Goal: Information Seeking & Learning: Learn about a topic

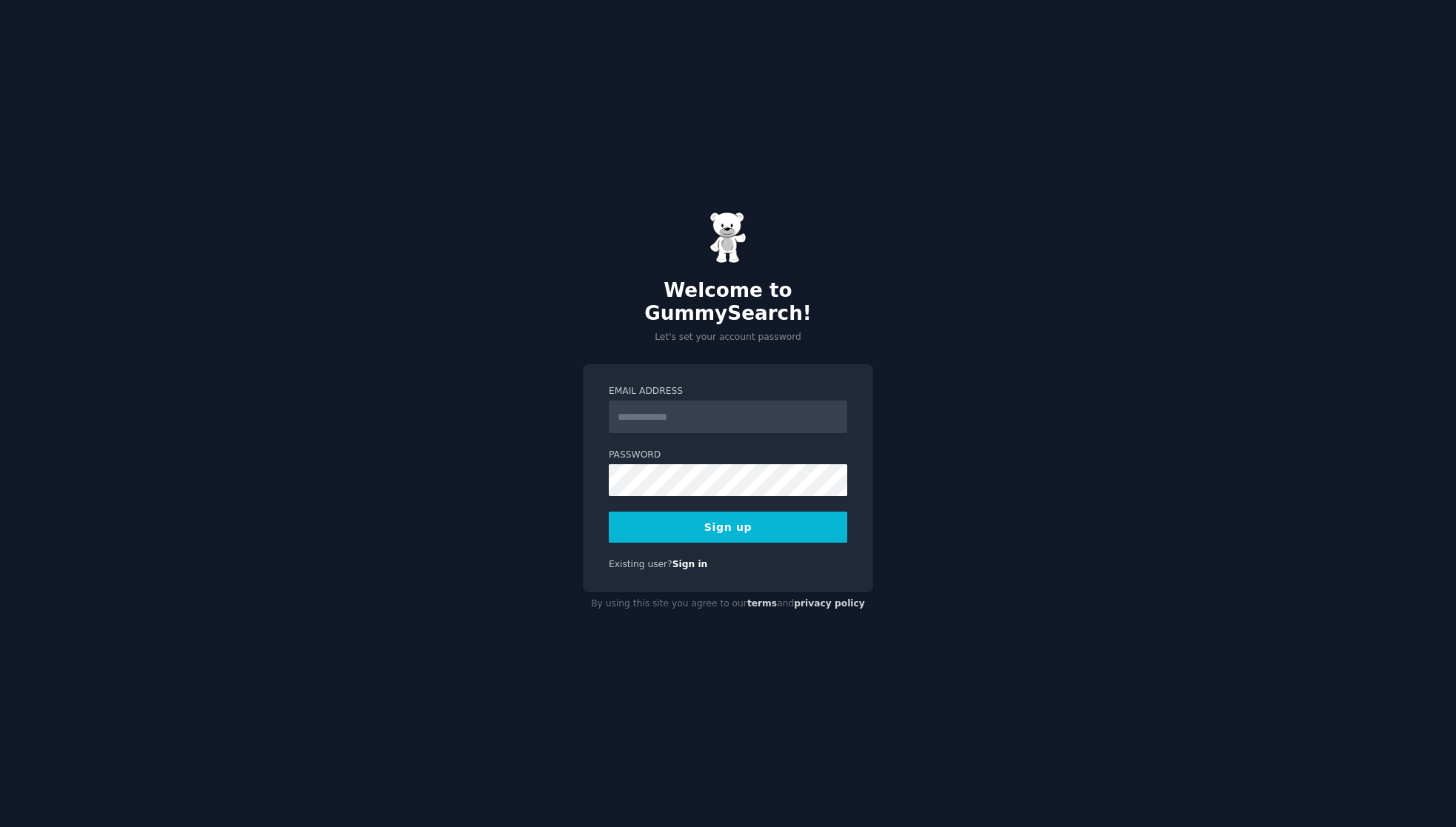
click at [740, 403] on input "Email Address" at bounding box center [728, 417] width 238 height 33
type input "**********"
click at [808, 513] on button "Sign up" at bounding box center [728, 527] width 238 height 31
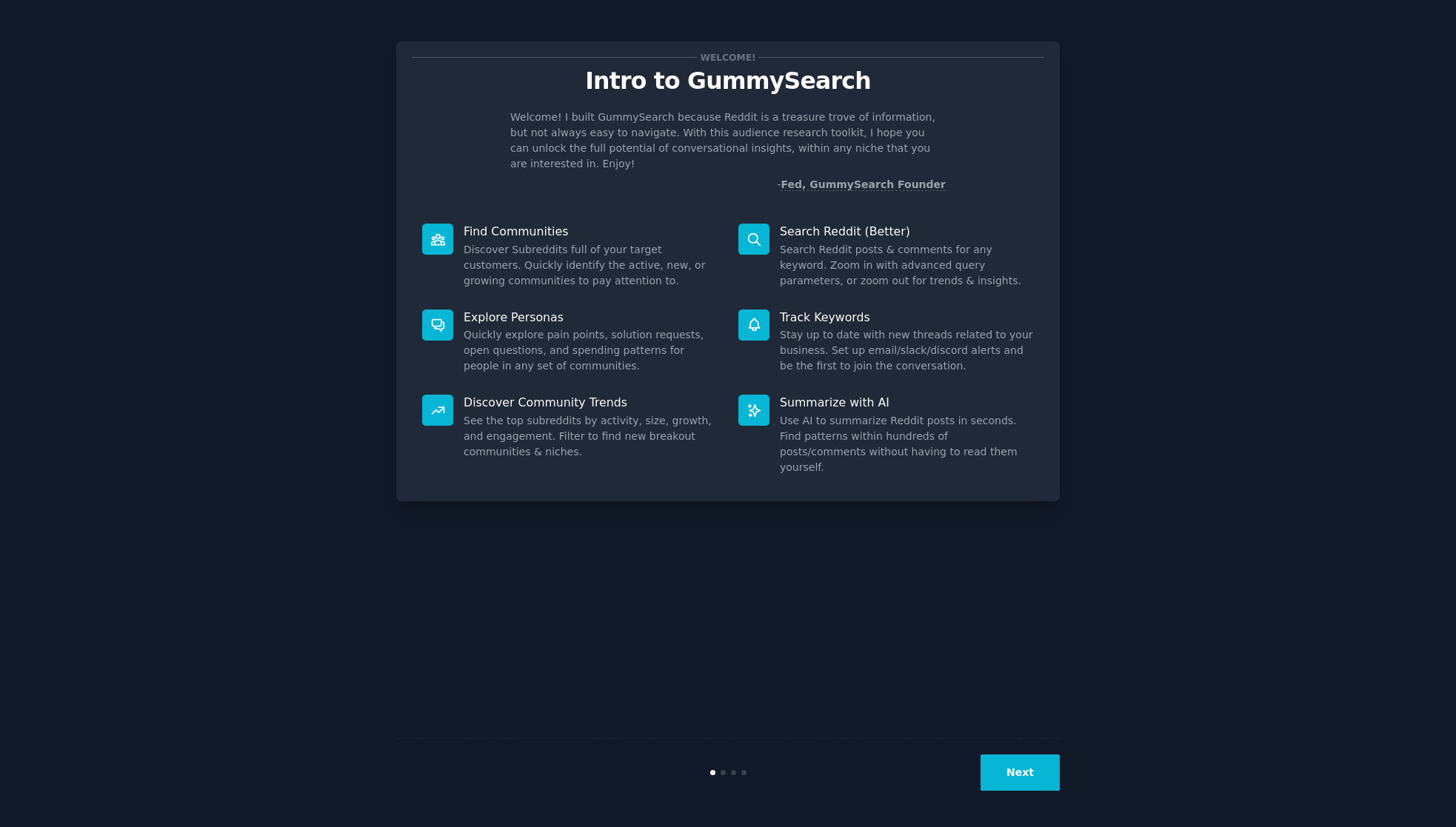
click at [1032, 774] on button "Next" at bounding box center [1020, 772] width 79 height 36
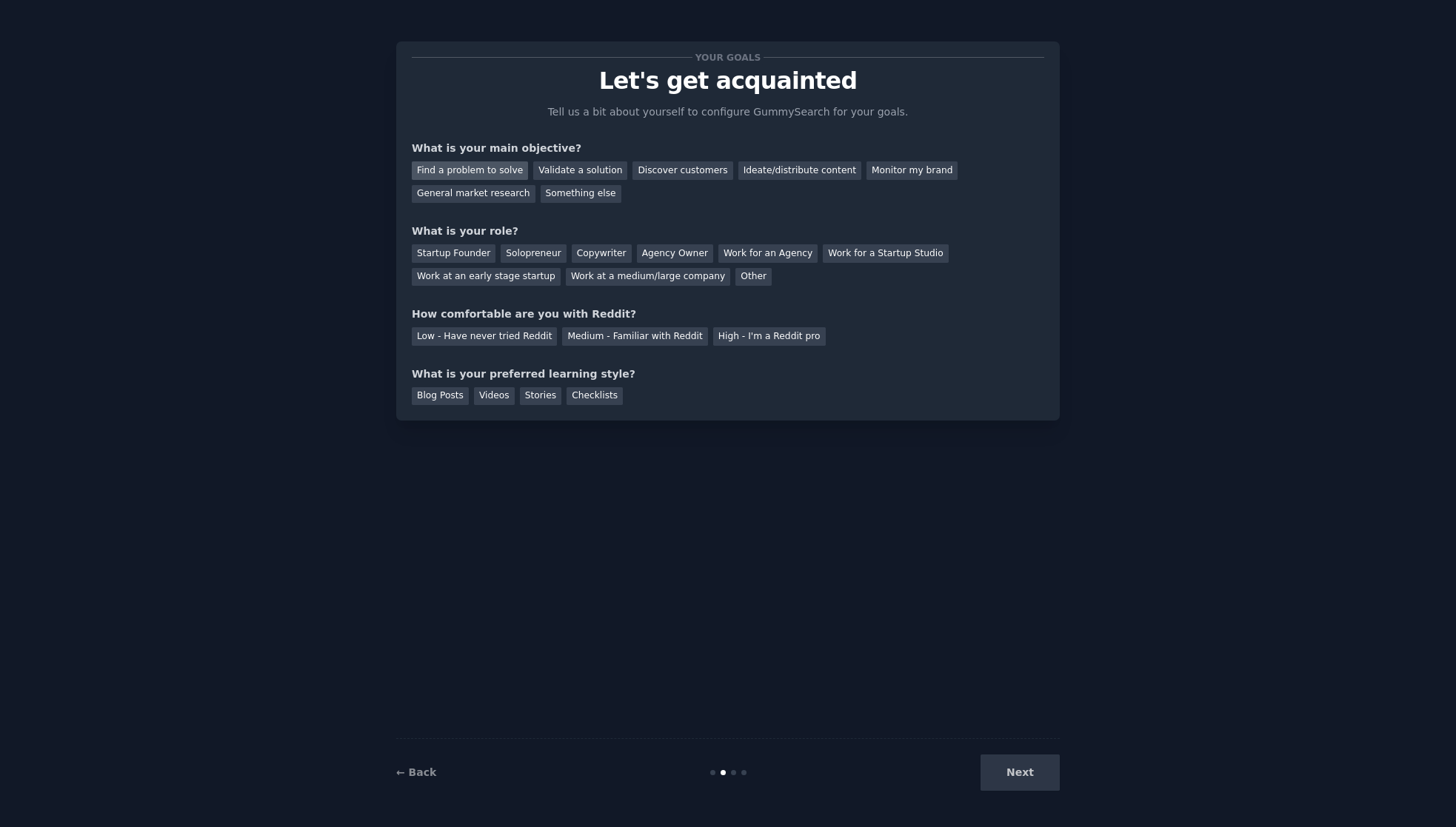
click at [448, 169] on div "Find a problem to solve" at bounding box center [470, 170] width 117 height 19
click at [1021, 755] on div "← Back Next" at bounding box center [728, 772] width 664 height 68
click at [1027, 768] on div "Next" at bounding box center [949, 772] width 221 height 36
click at [451, 254] on div "Startup Founder" at bounding box center [454, 253] width 84 height 19
click at [492, 336] on div "Low - Have never tried Reddit" at bounding box center [485, 336] width 146 height 19
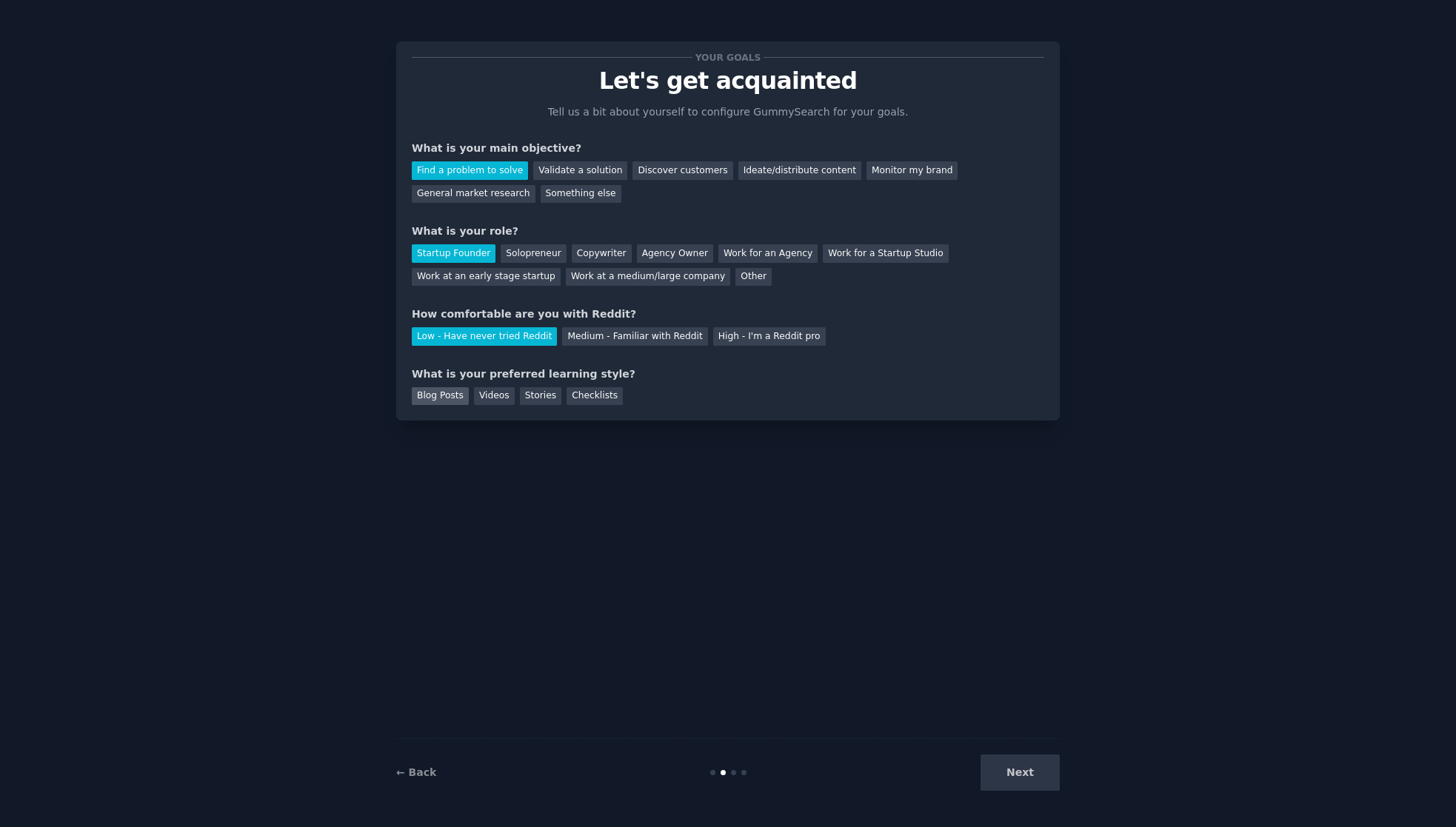
click at [445, 396] on div "Blog Posts" at bounding box center [440, 396] width 57 height 19
click at [1023, 773] on button "Next" at bounding box center [1020, 772] width 79 height 36
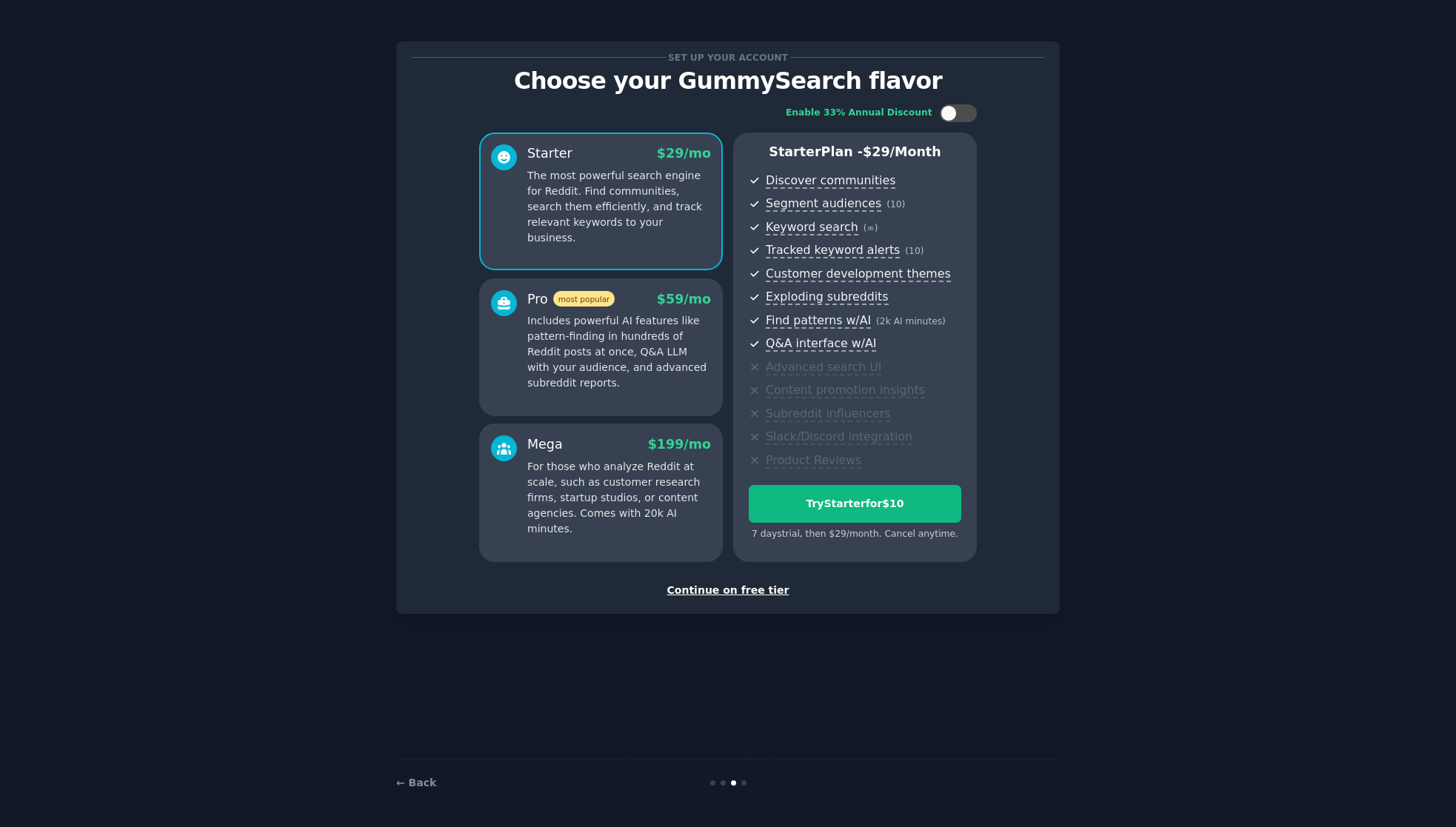
click at [740, 587] on div "Continue on free tier" at bounding box center [728, 590] width 633 height 16
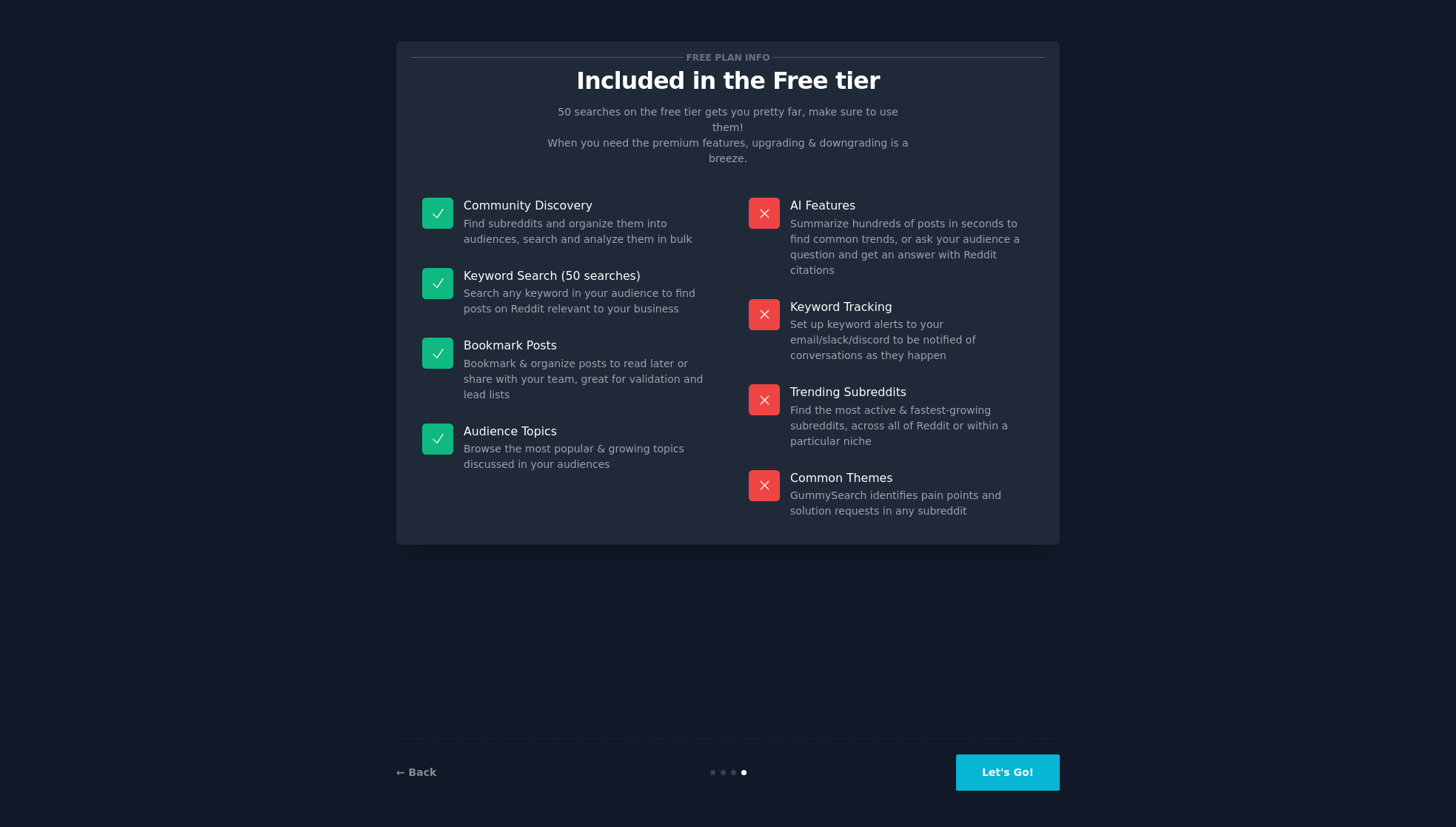
click at [1008, 769] on button "Let's Go!" at bounding box center [1008, 772] width 104 height 36
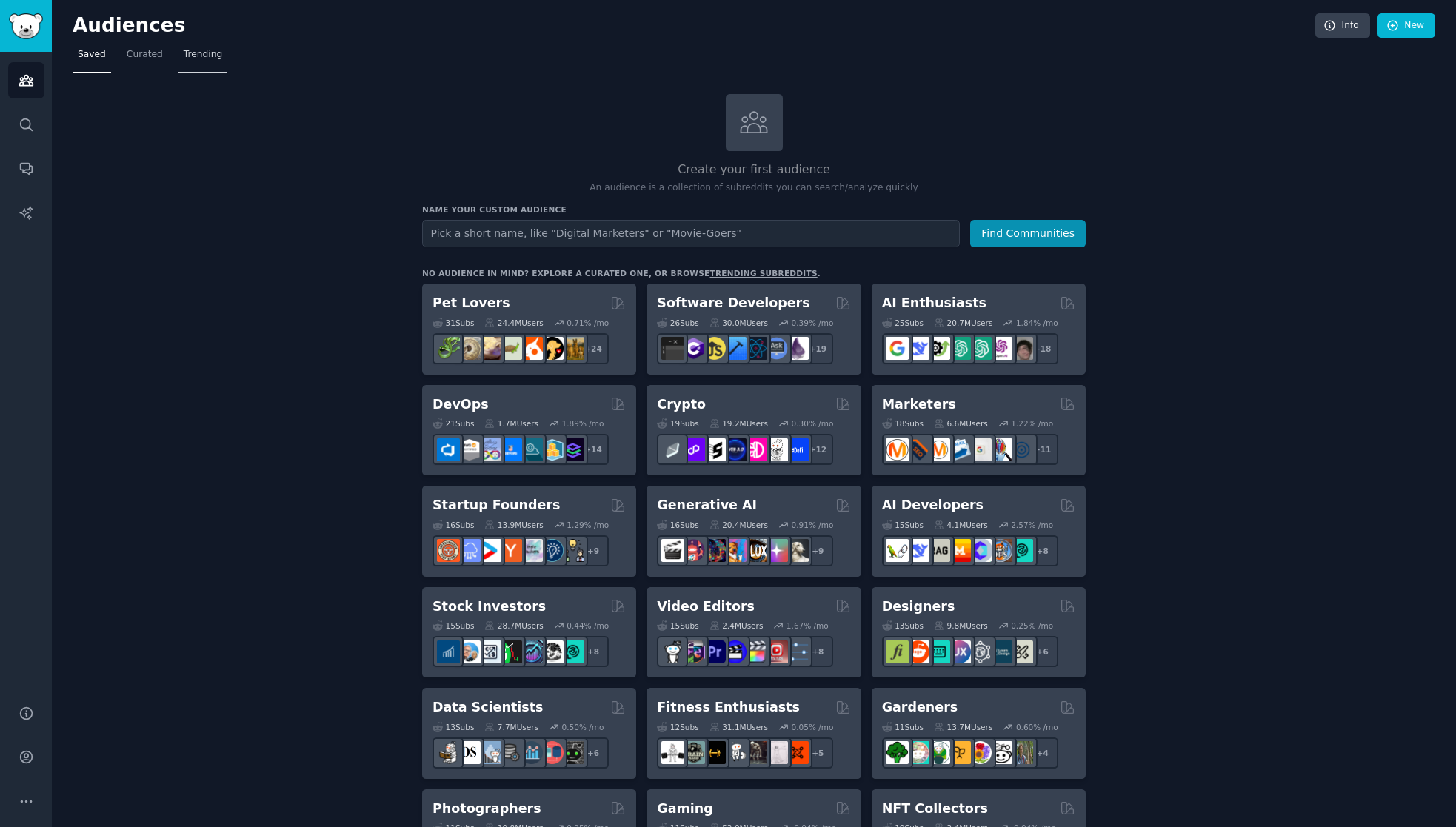
click at [178, 59] on link "Trending" at bounding box center [203, 58] width 49 height 30
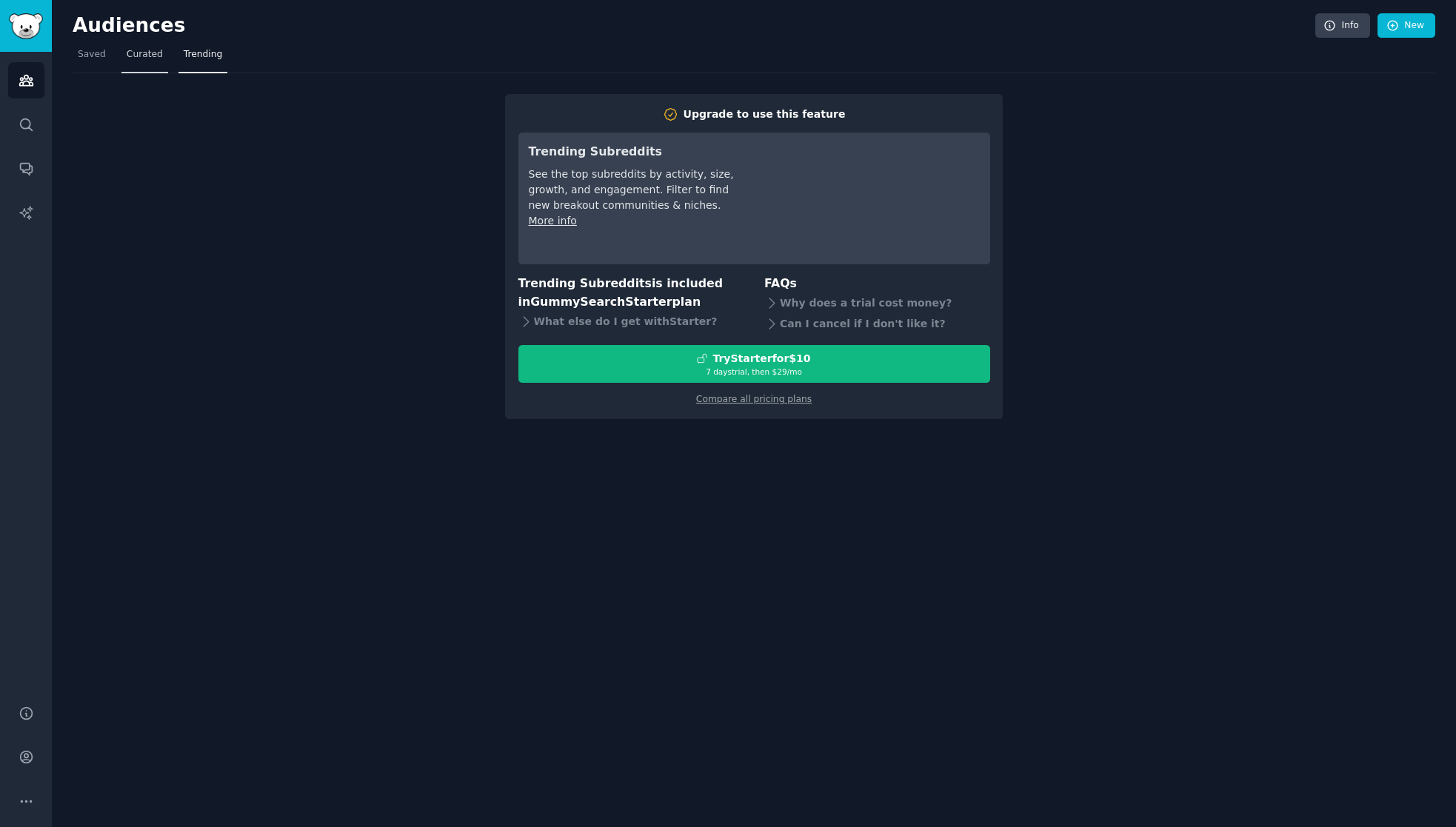
click at [127, 58] on span "Curated" at bounding box center [145, 55] width 36 height 13
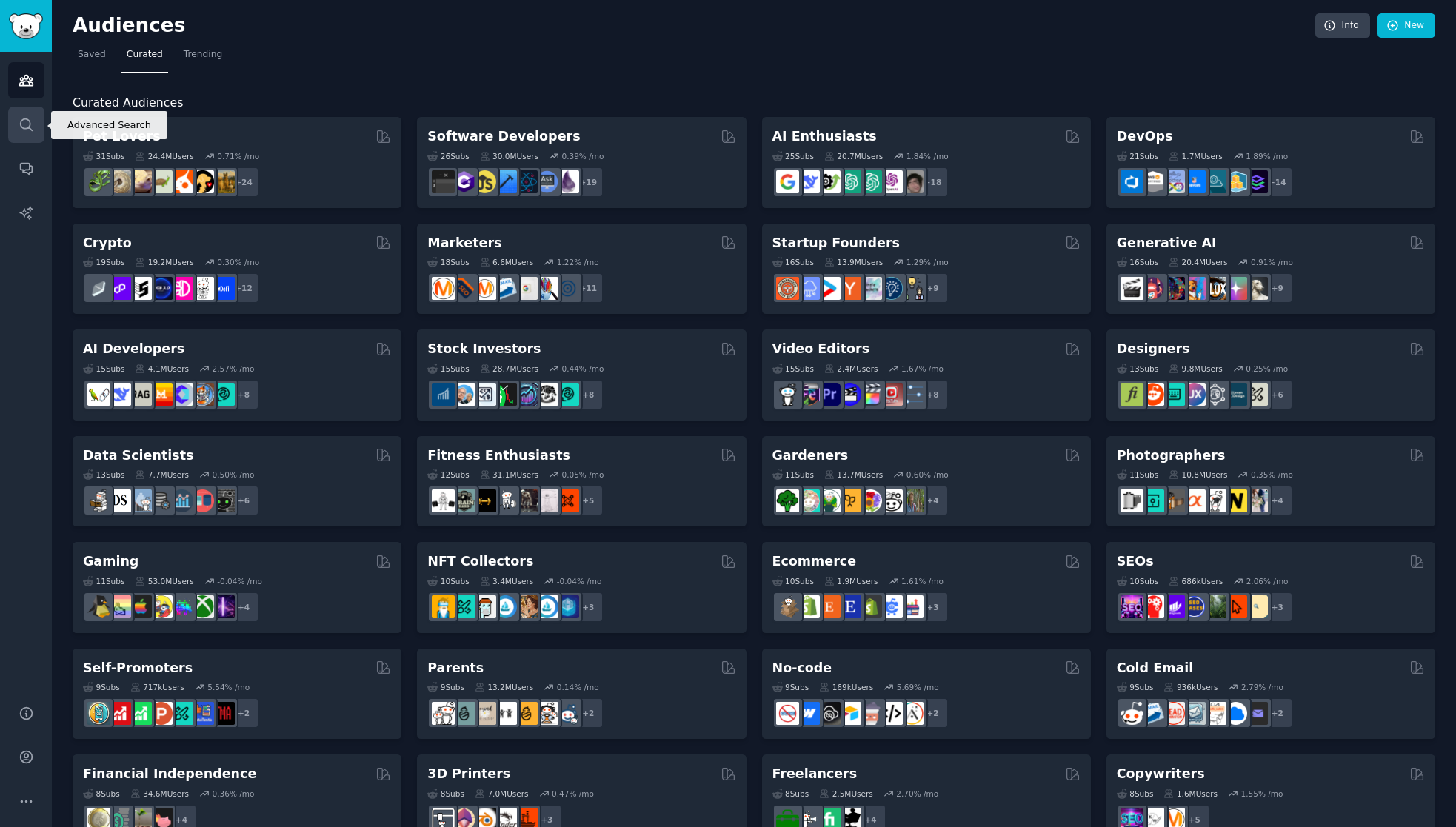
click at [19, 117] on icon "Sidebar" at bounding box center [26, 125] width 16 height 16
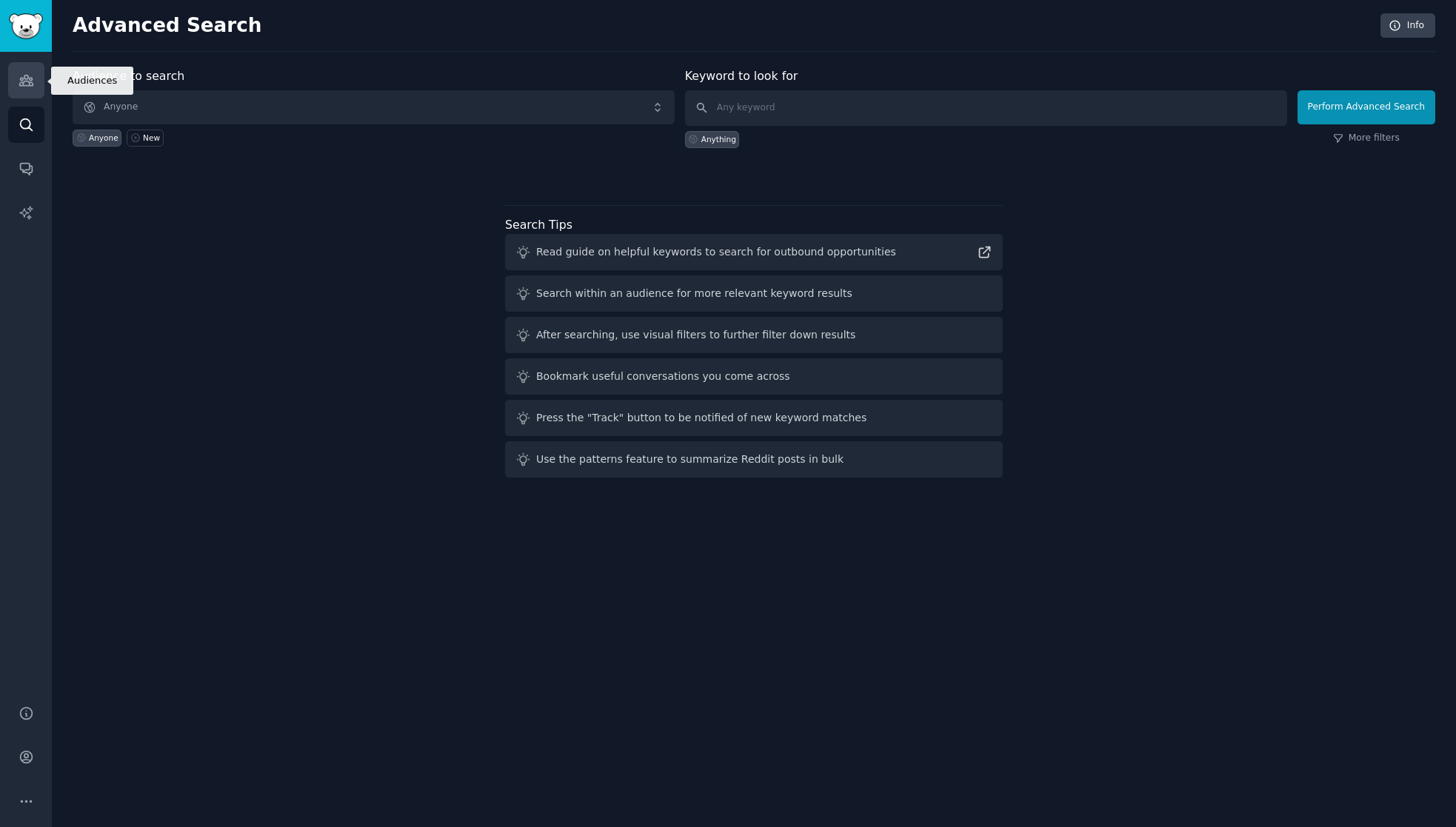
click at [33, 75] on icon "Sidebar" at bounding box center [26, 80] width 16 height 16
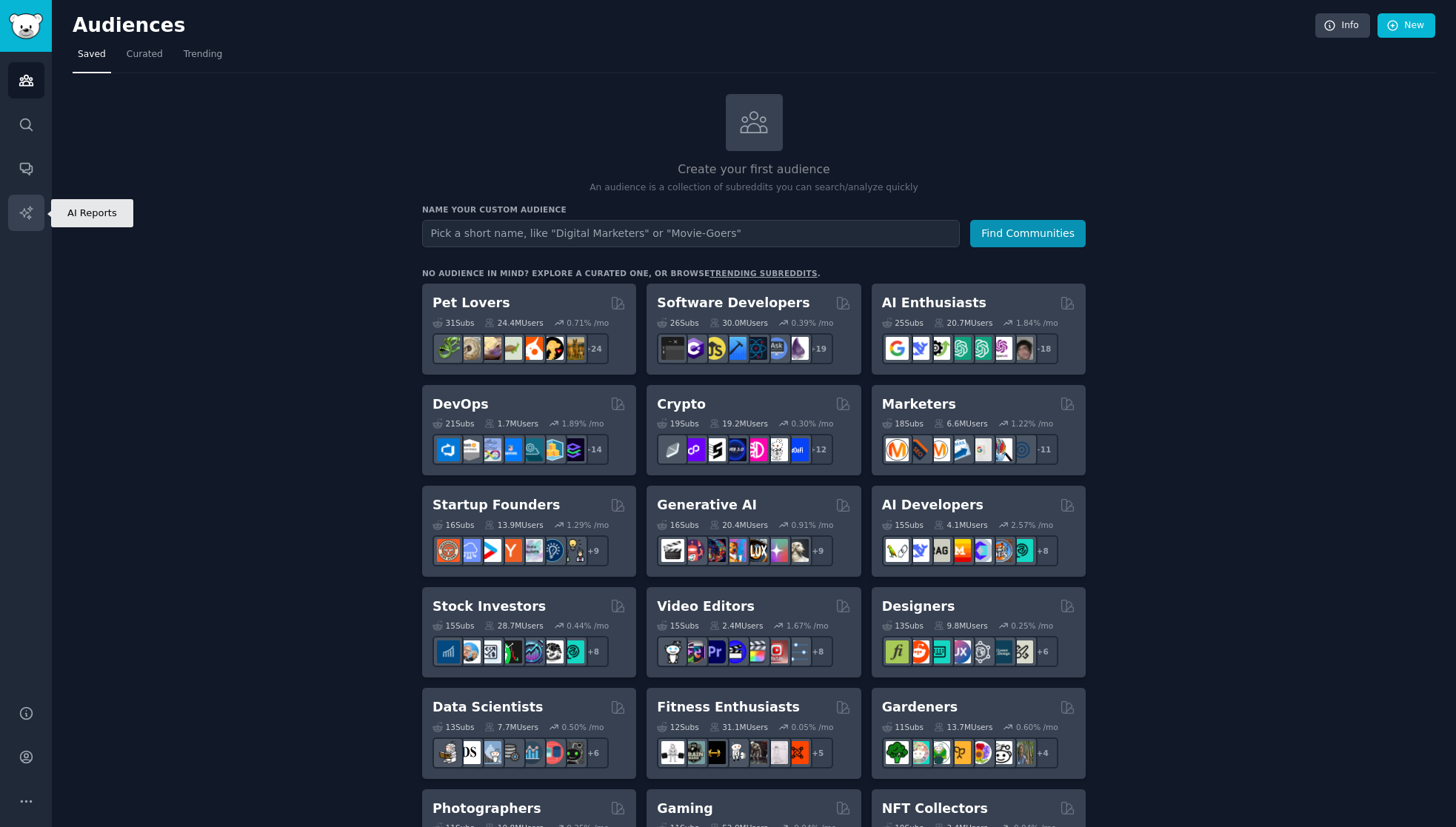
click at [27, 224] on link "AI Reports" at bounding box center [26, 212] width 36 height 36
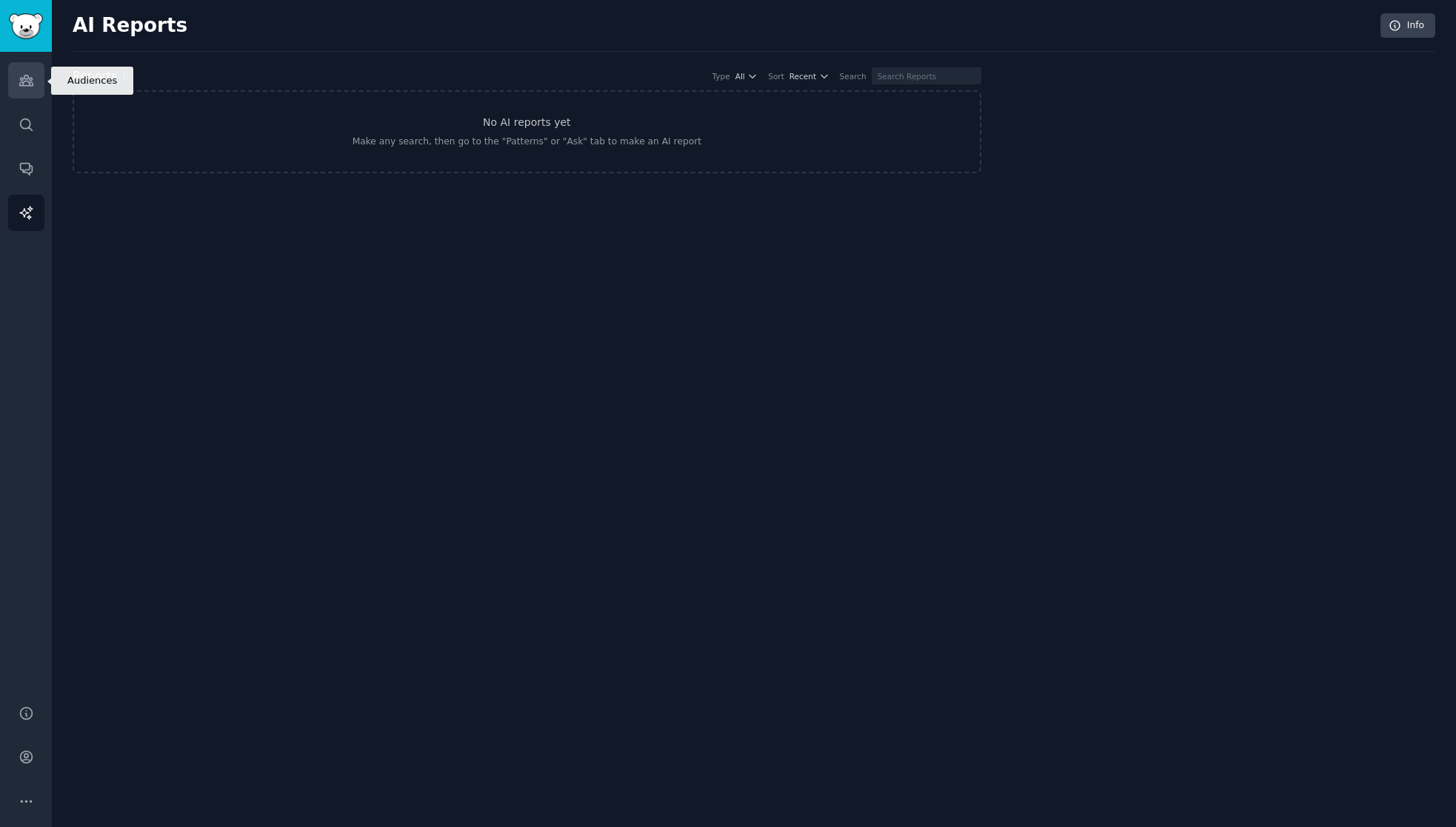
click at [30, 88] on link "Audiences" at bounding box center [26, 80] width 36 height 36
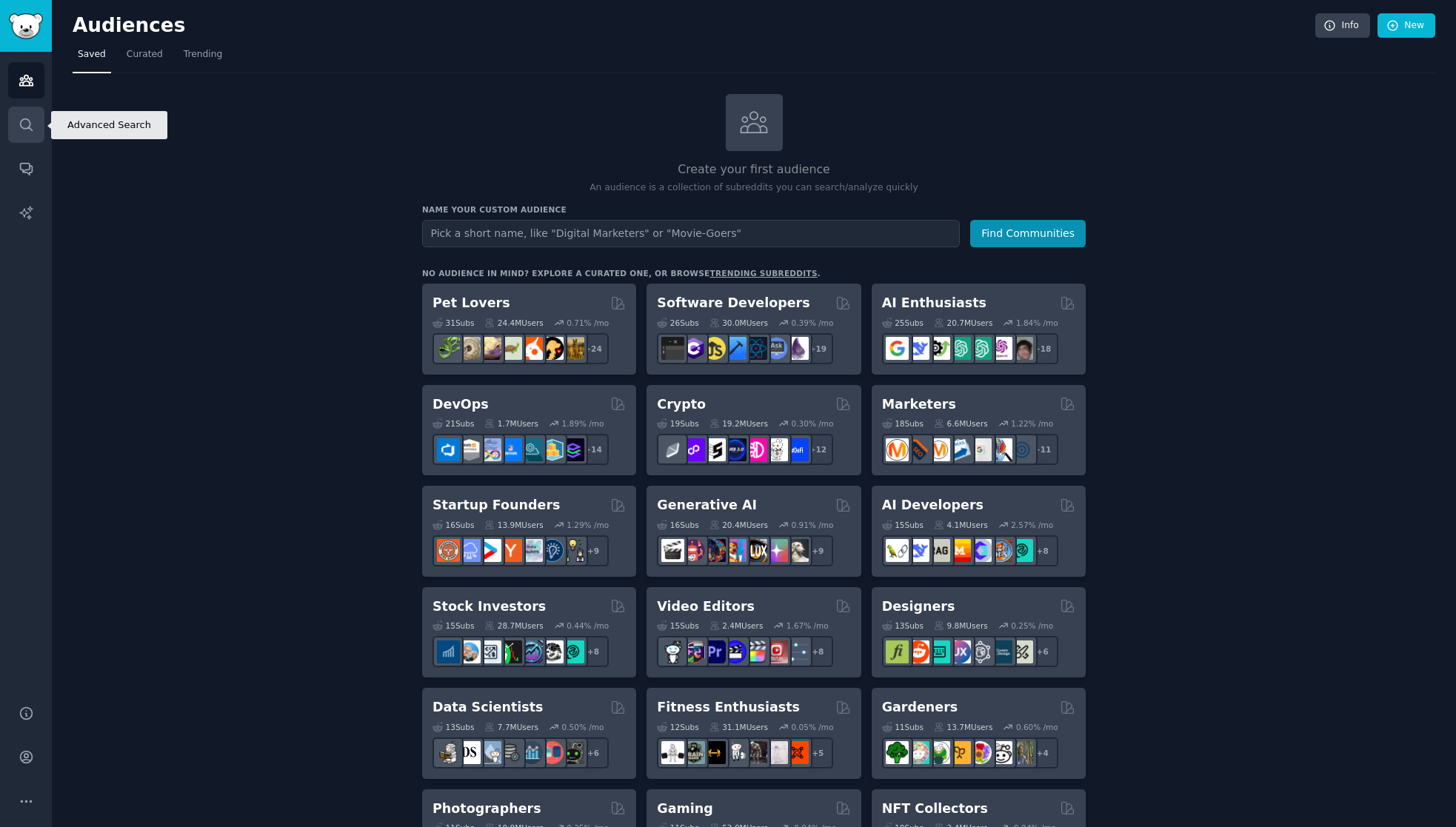
click at [13, 118] on link "Search" at bounding box center [26, 125] width 36 height 36
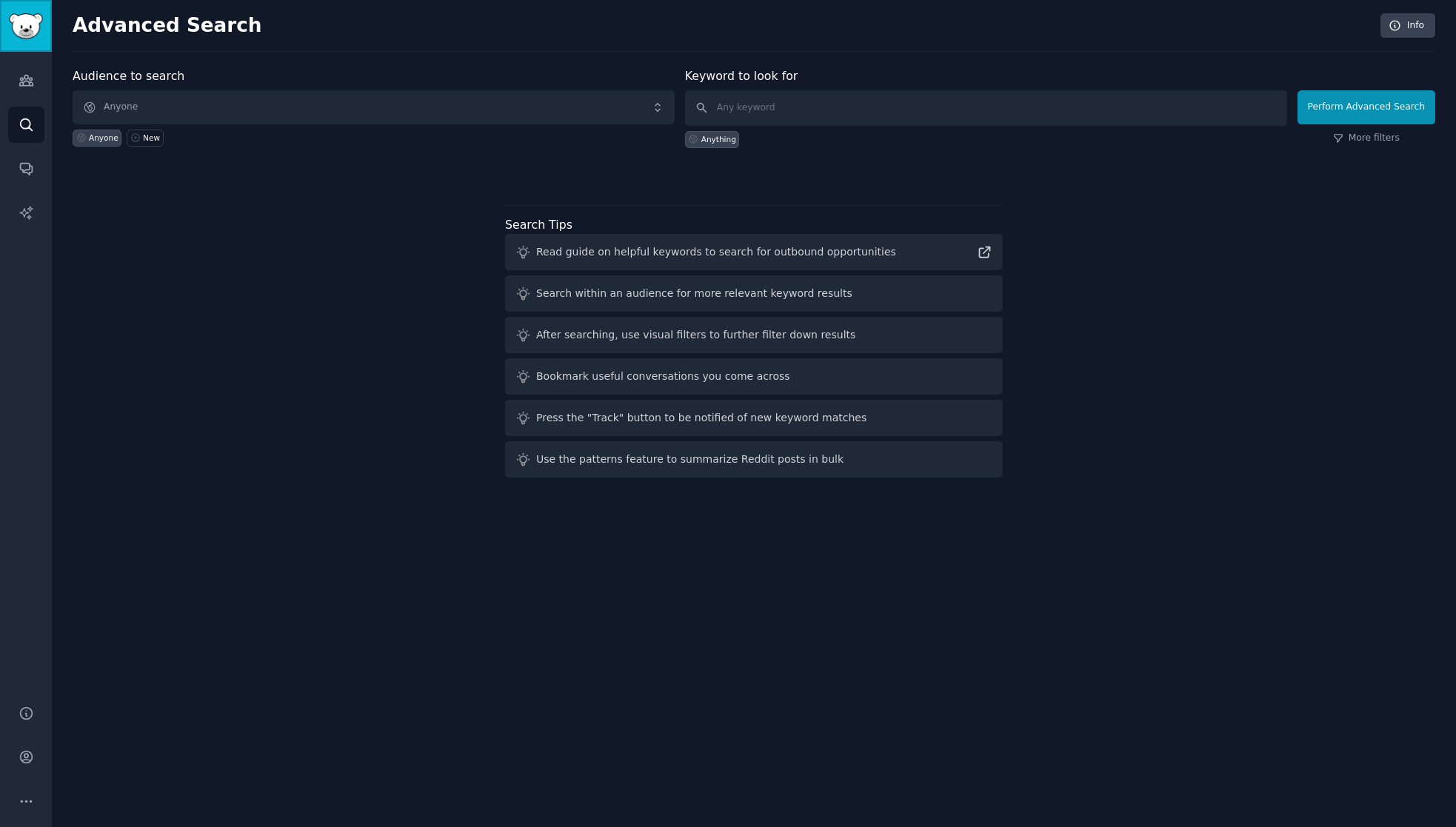
click at [32, 26] on img "Sidebar" at bounding box center [26, 26] width 34 height 26
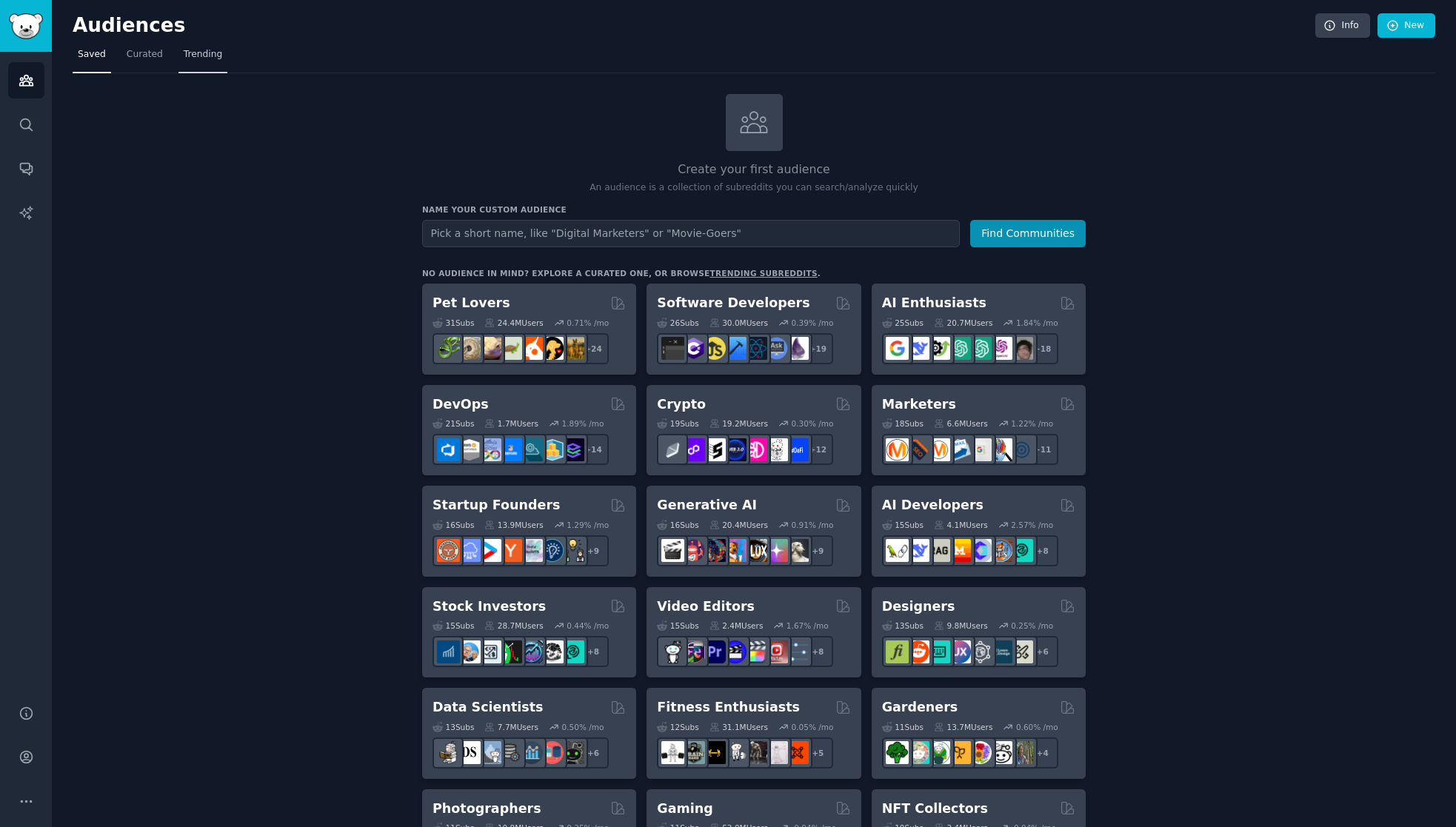
click at [192, 55] on span "Trending" at bounding box center [203, 55] width 39 height 13
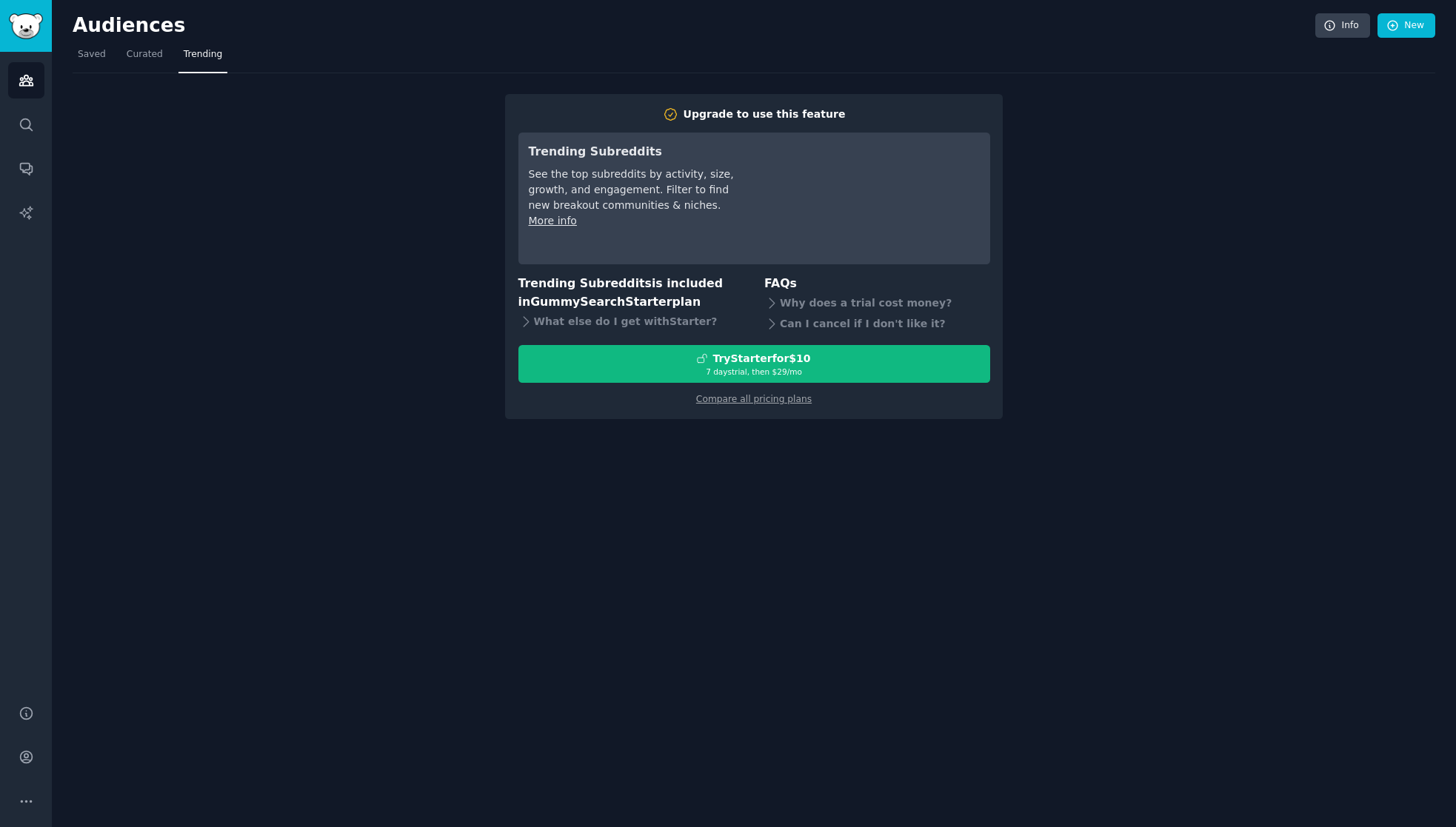
click at [162, 61] on nav "Saved Curated Trending" at bounding box center [754, 58] width 1362 height 30
click at [147, 57] on span "Curated" at bounding box center [145, 55] width 36 height 13
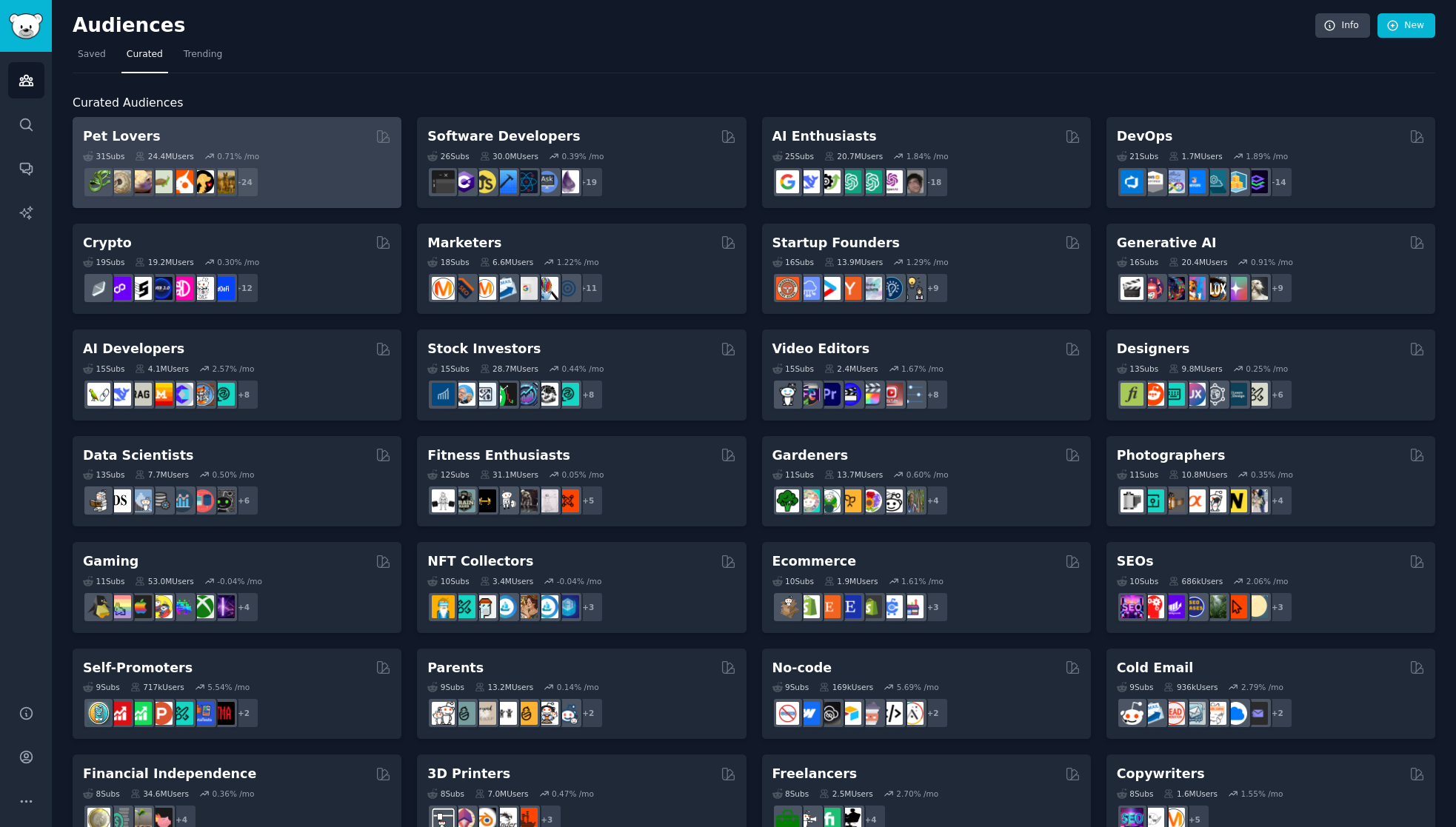
click at [243, 136] on div "Pet Lovers" at bounding box center [237, 137] width 308 height 19
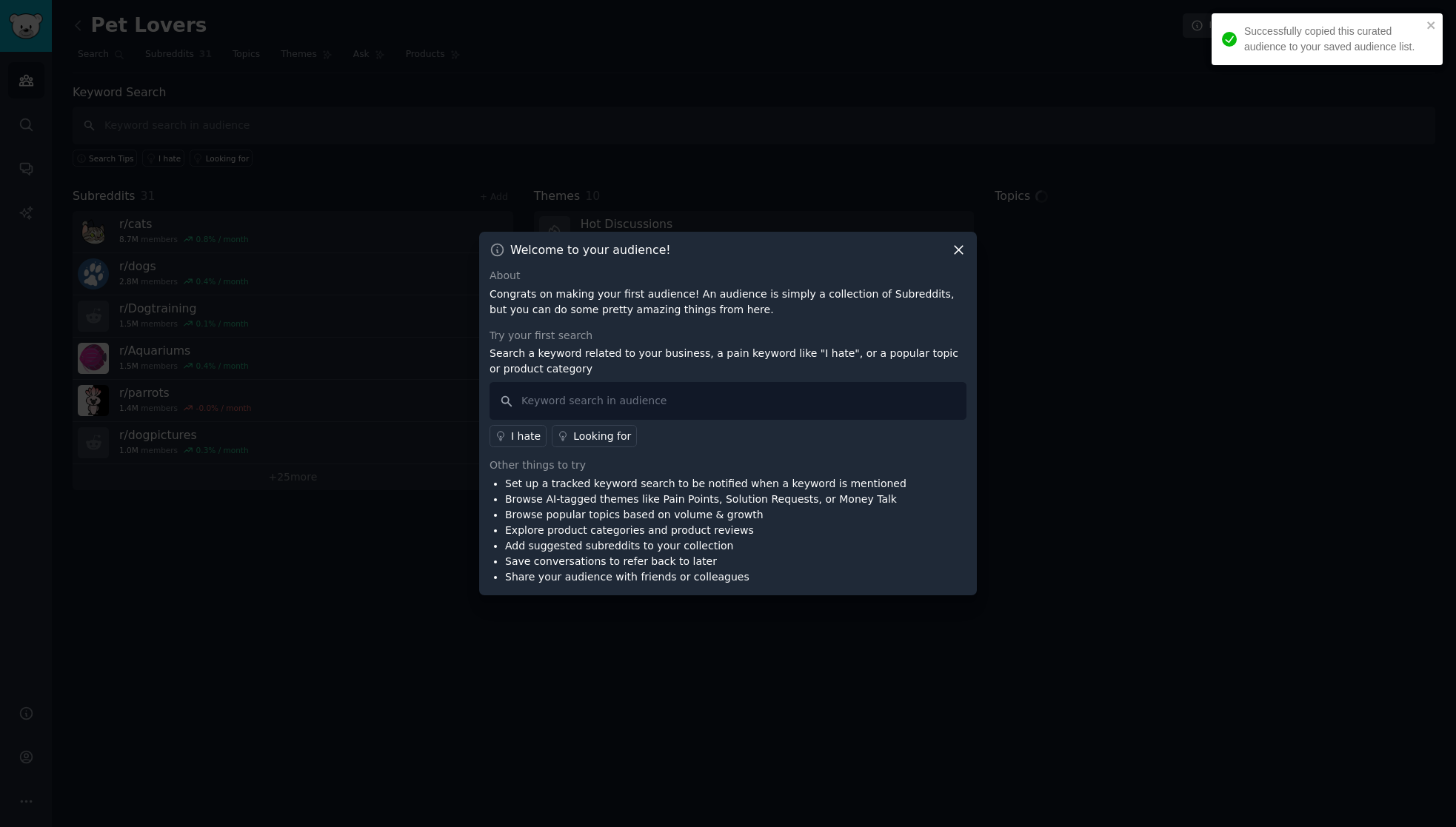
click at [962, 249] on icon at bounding box center [959, 249] width 16 height 16
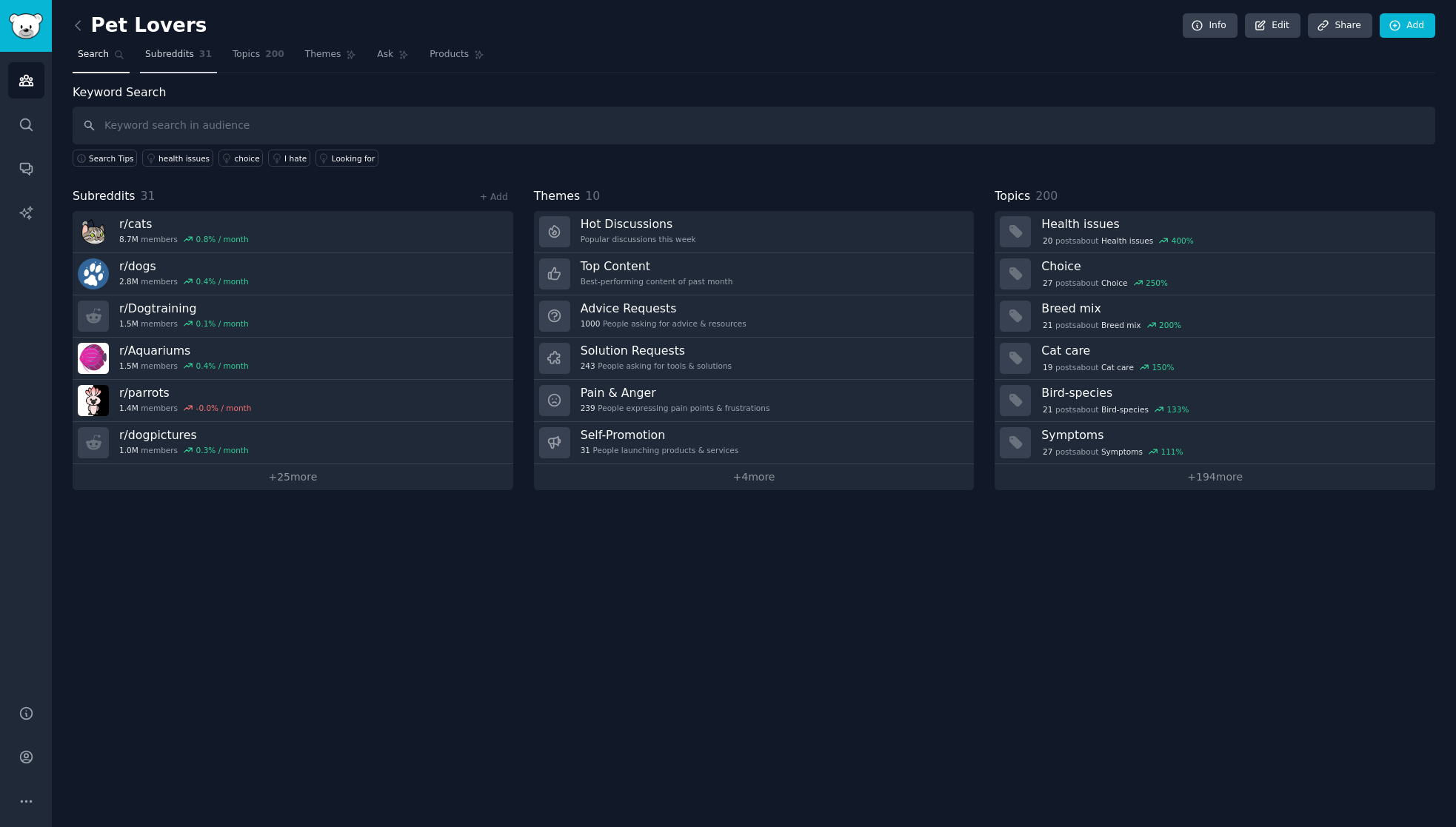
click at [182, 56] on span "Subreddits" at bounding box center [170, 55] width 49 height 13
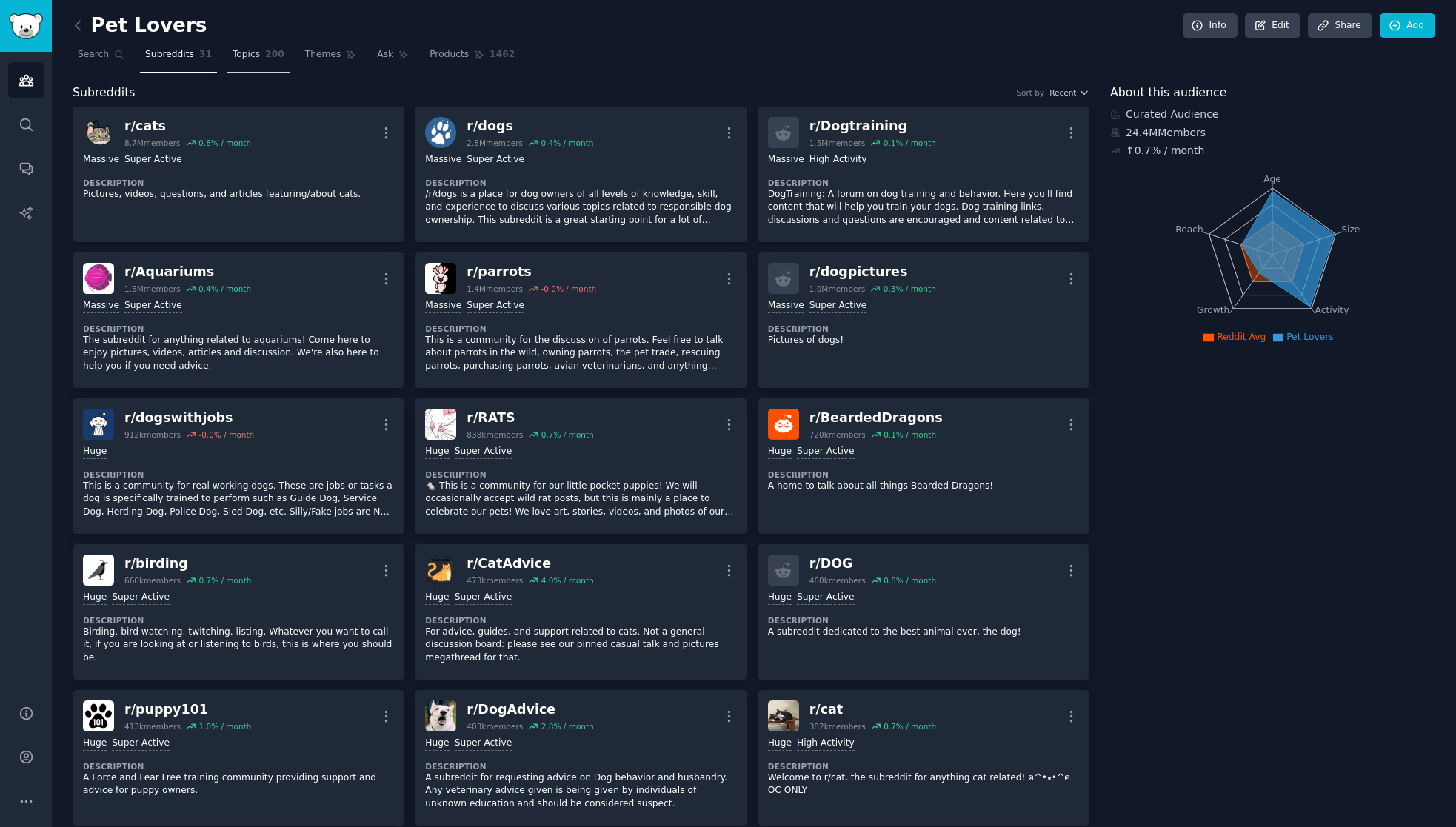
click at [245, 50] on span "Topics" at bounding box center [246, 55] width 27 height 13
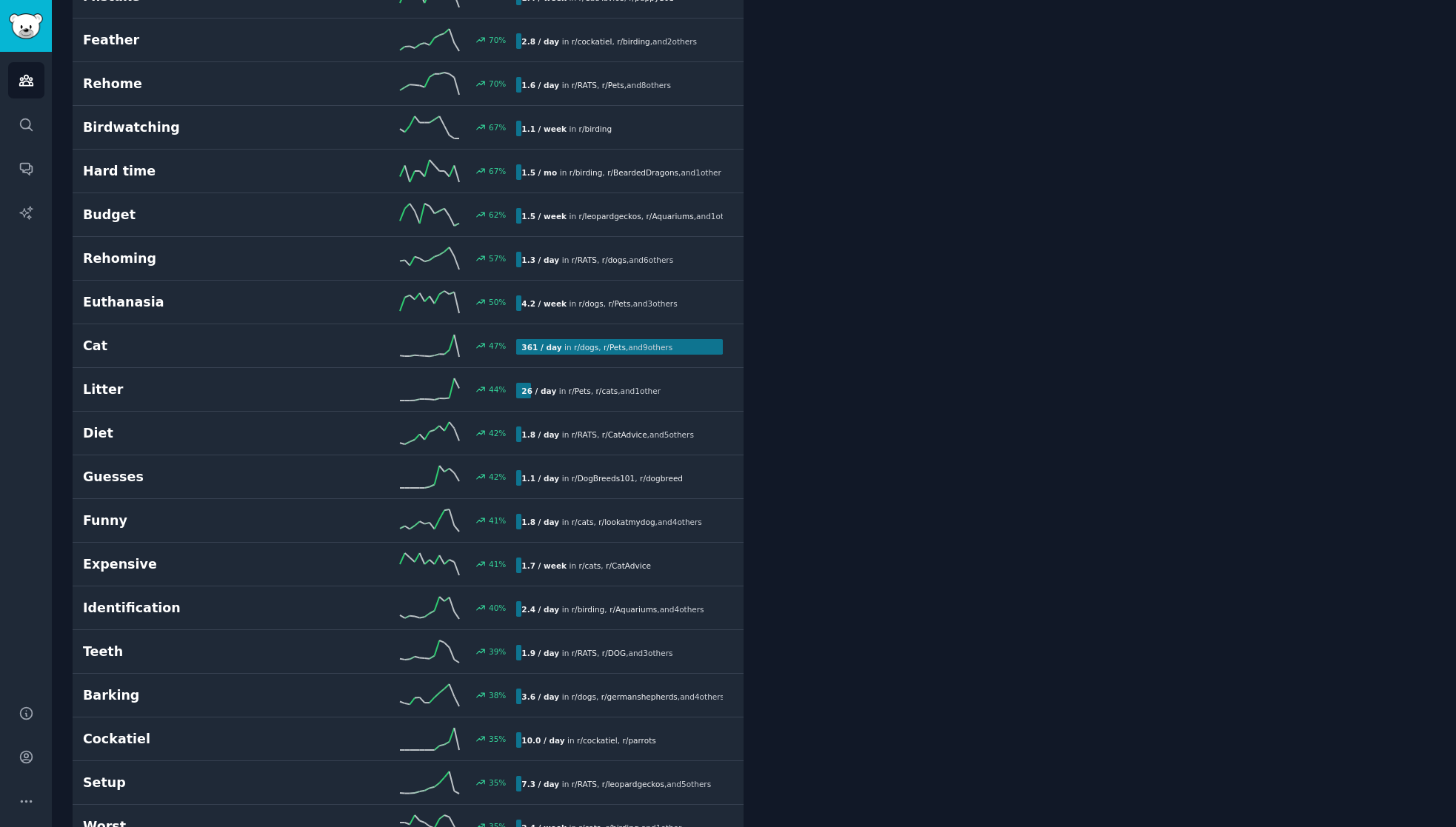
scroll to position [667, 0]
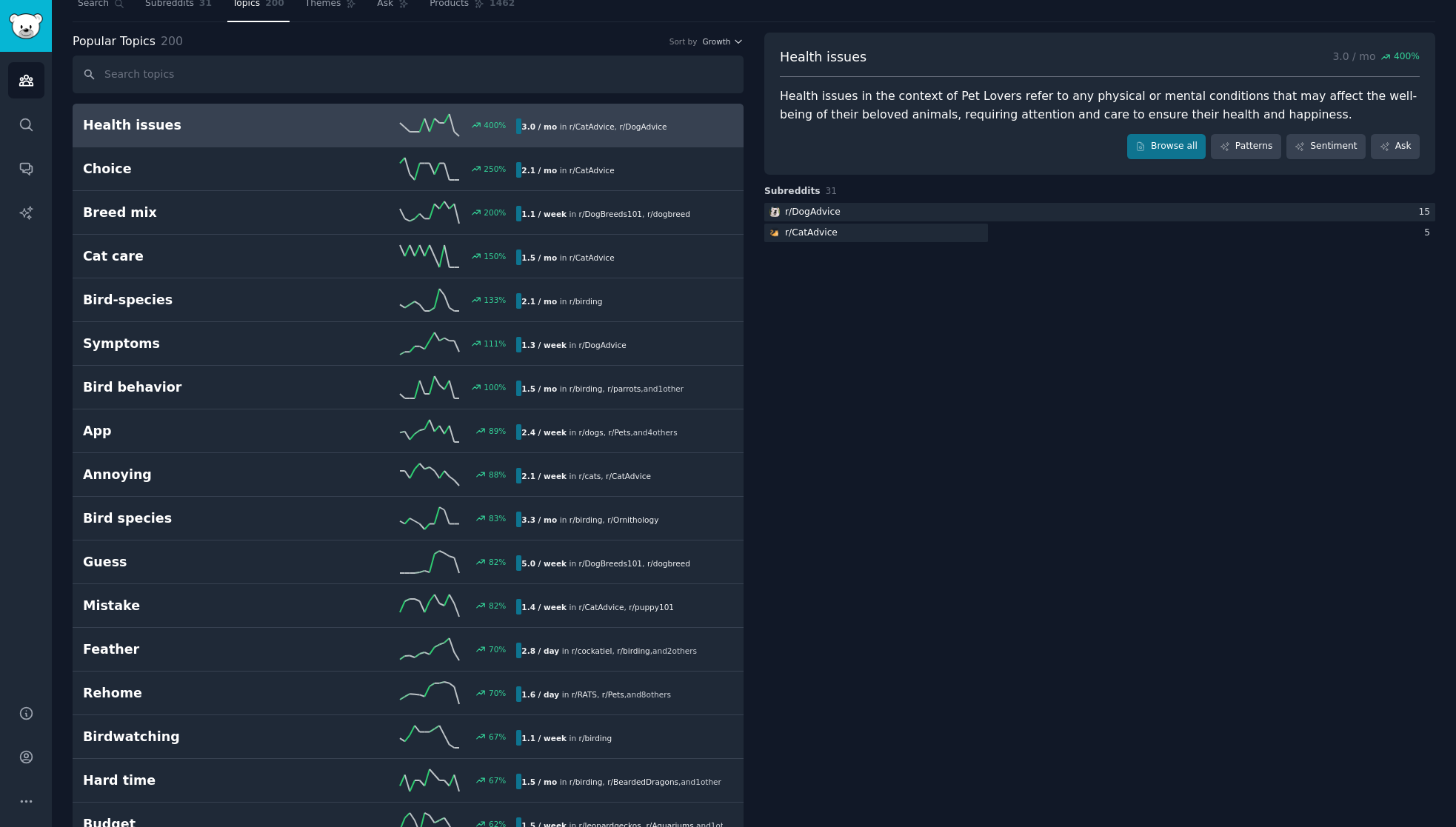
scroll to position [74, 0]
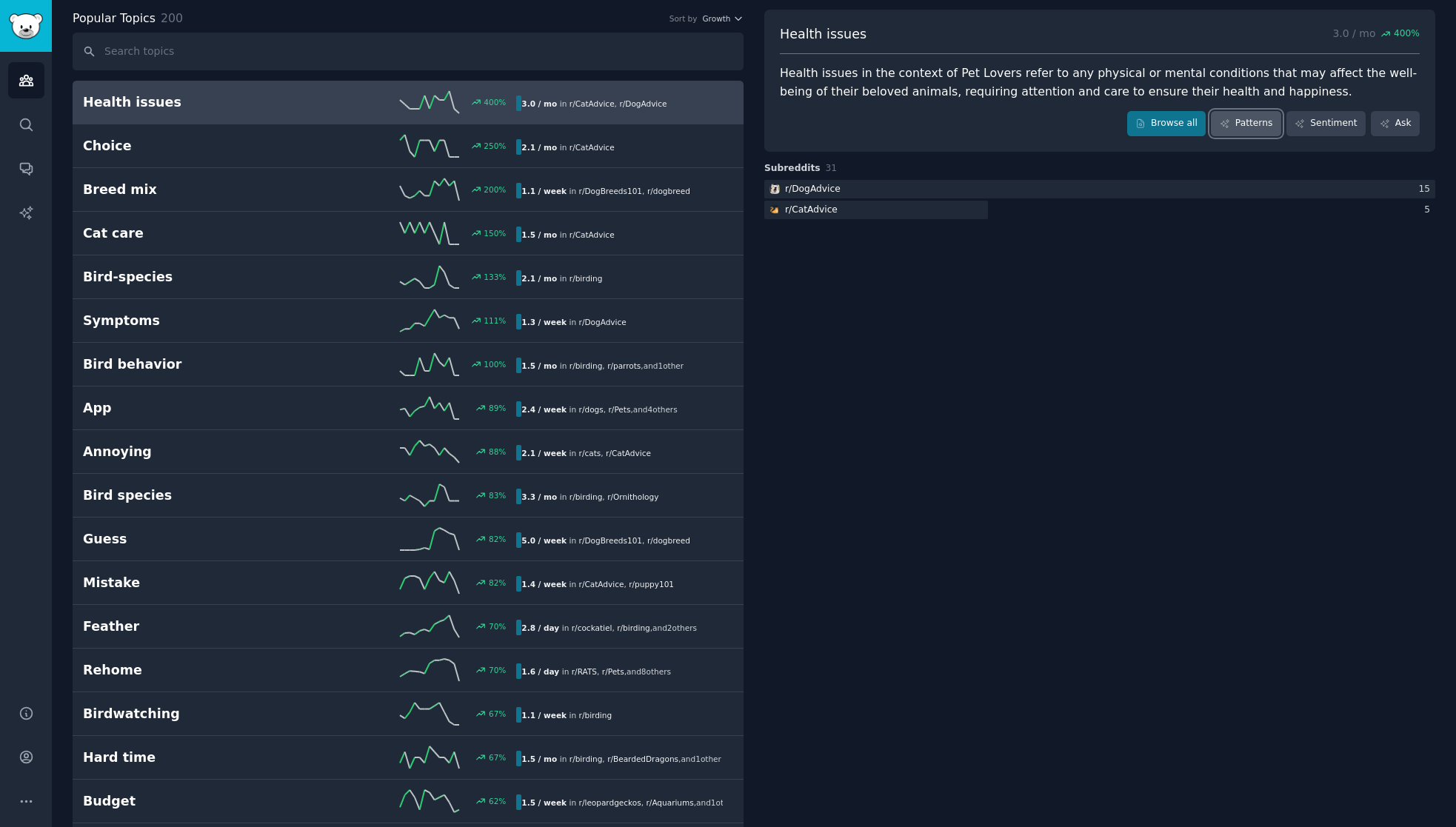
click at [1230, 124] on icon at bounding box center [1225, 124] width 10 height 10
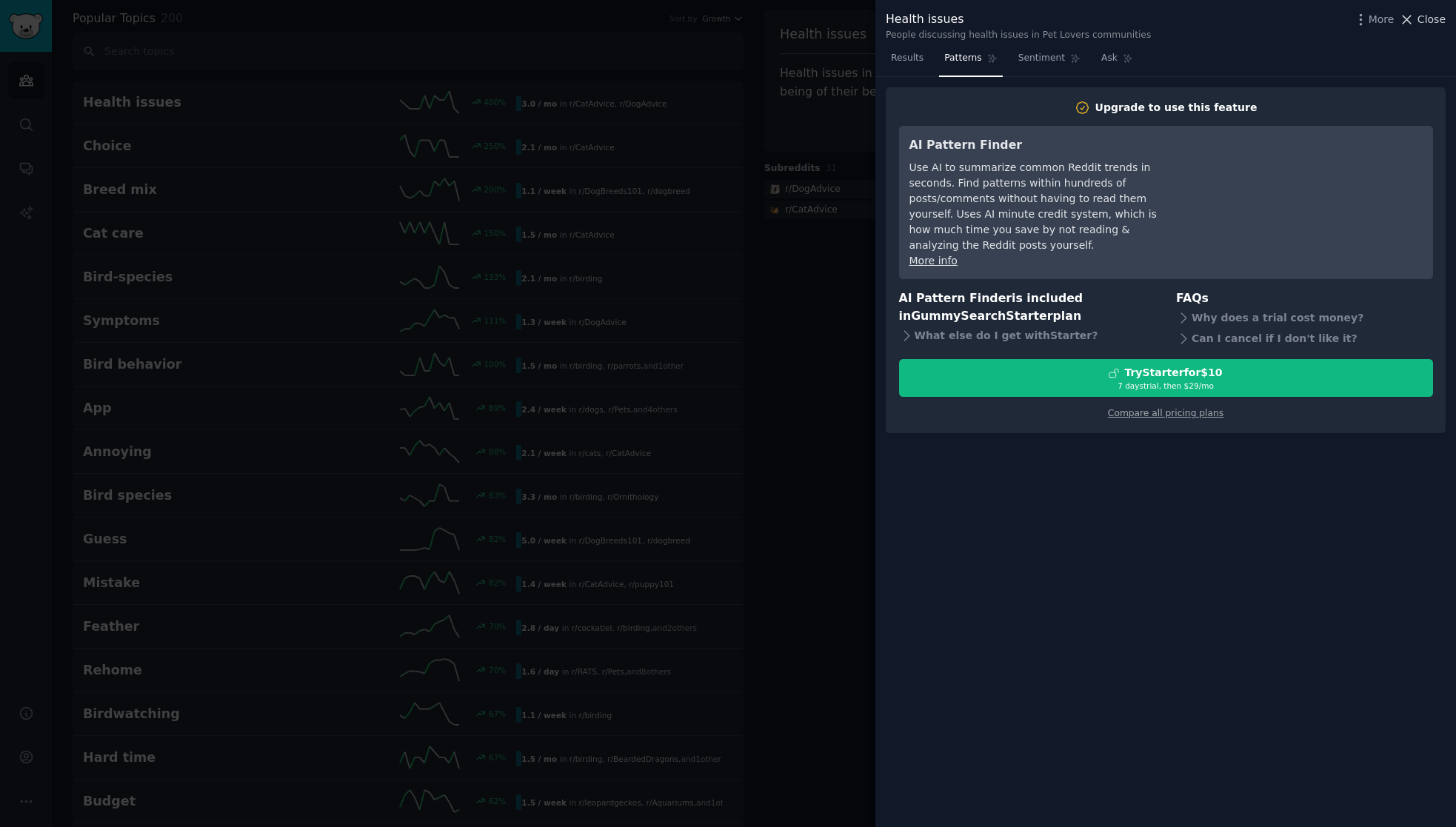
click at [1430, 19] on span "Close" at bounding box center [1431, 19] width 28 height 16
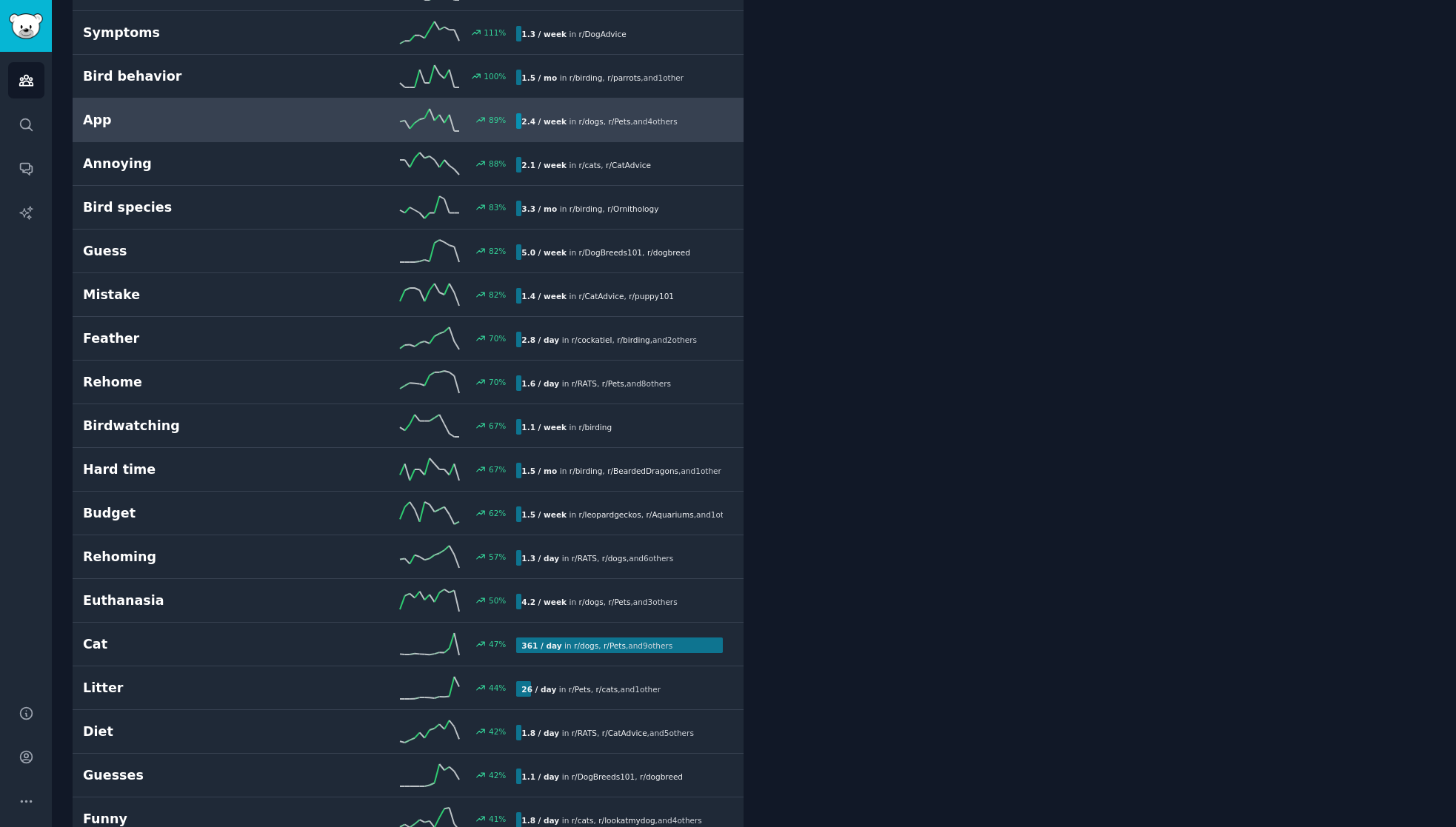
scroll to position [518, 0]
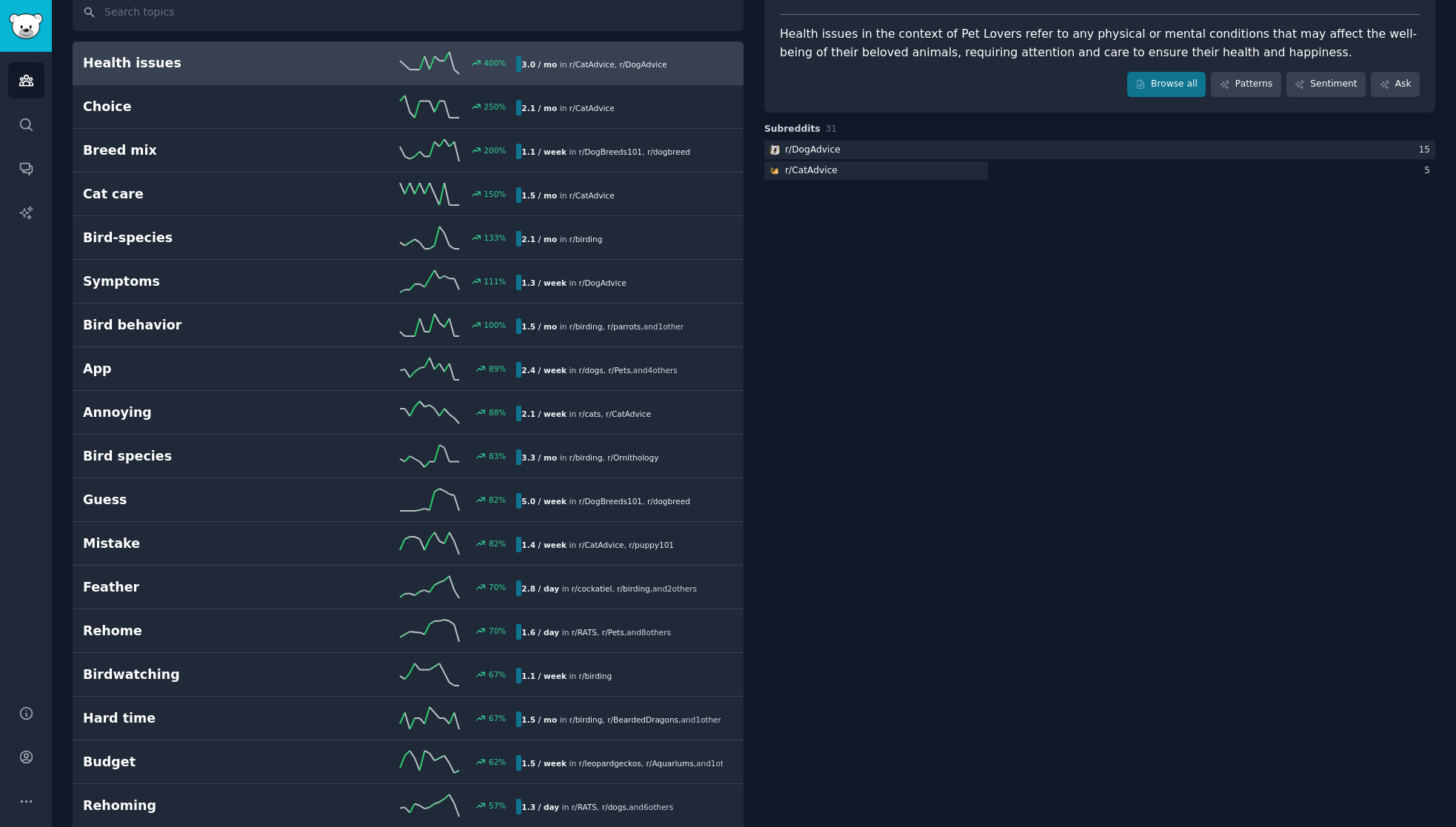
scroll to position [0, 0]
